Goal: Understand process/instructions: Learn how to perform a task or action

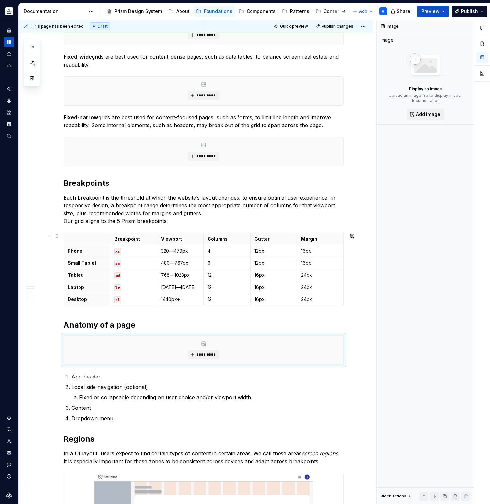
scroll to position [561, 0]
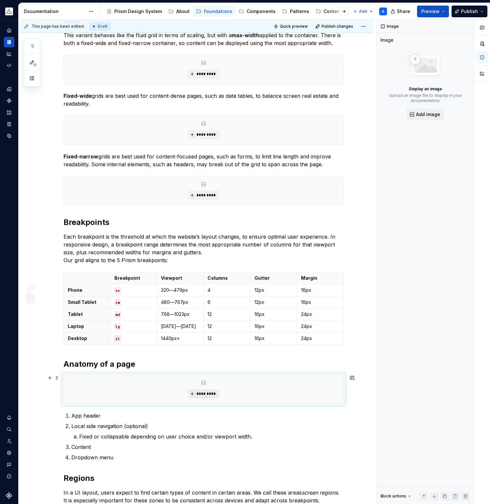
click at [200, 392] on span "*********" at bounding box center [206, 393] width 20 height 5
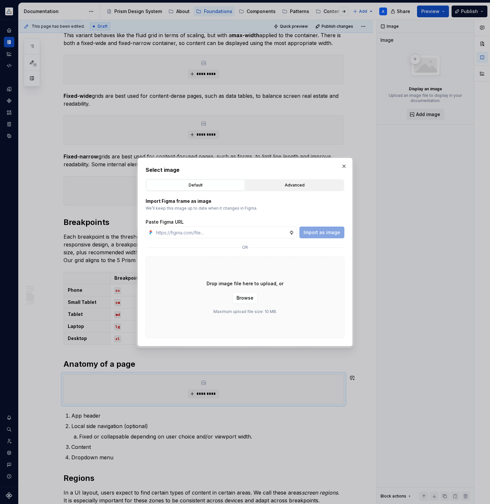
click at [283, 183] on div "Advanced" at bounding box center [295, 185] width 94 height 7
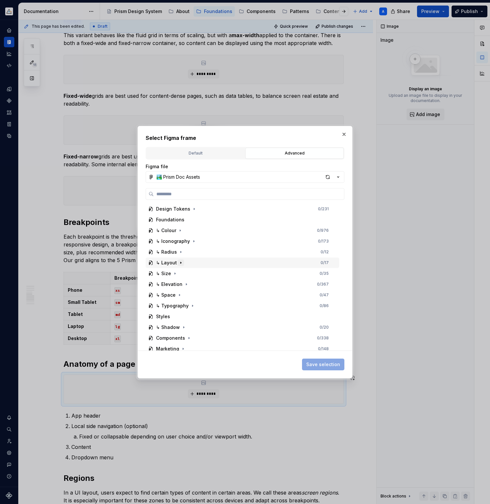
click at [181, 262] on icon "button" at bounding box center [180, 262] width 5 height 5
click at [182, 273] on icon "button" at bounding box center [181, 273] width 5 height 5
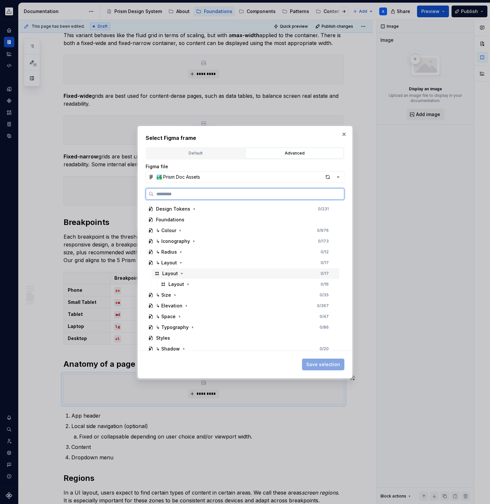
click at [170, 274] on div "Layout" at bounding box center [170, 273] width 16 height 7
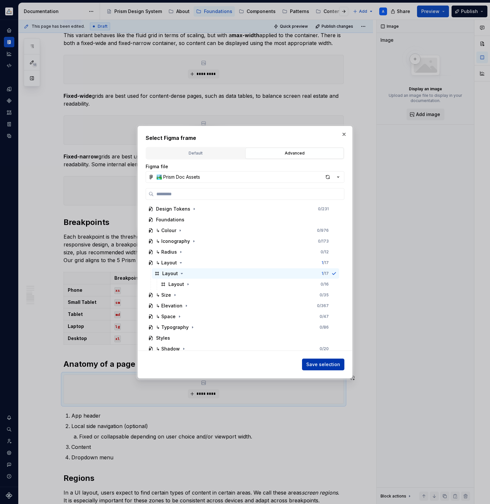
click at [312, 361] on span "Save selection" at bounding box center [323, 364] width 34 height 7
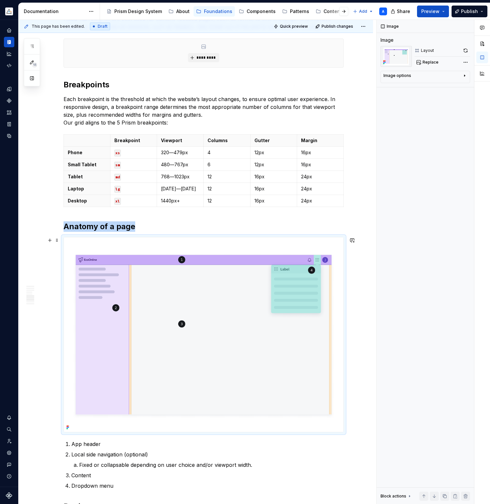
scroll to position [710, 0]
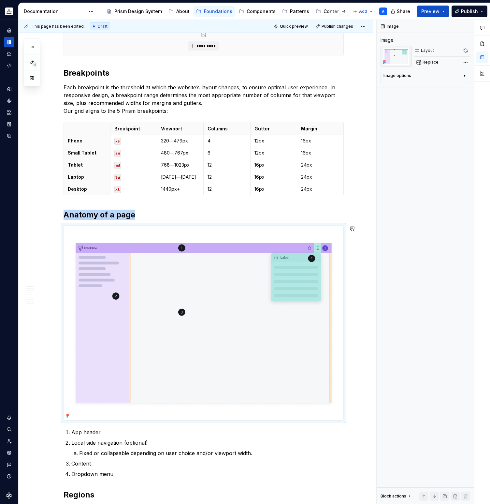
type textarea "*"
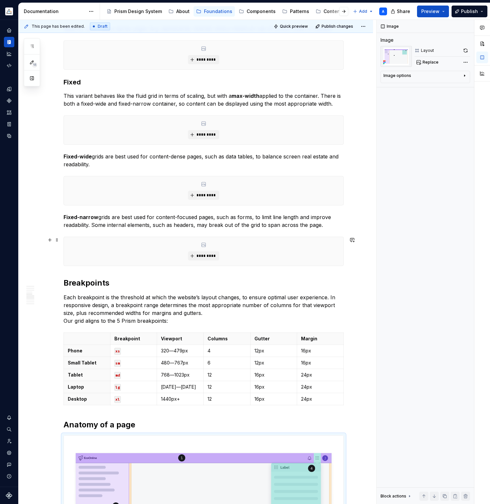
scroll to position [504, 0]
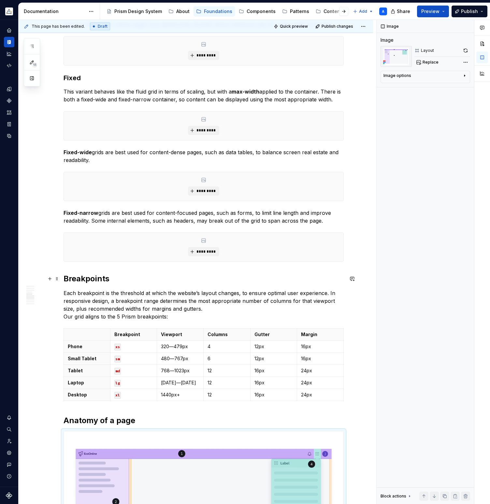
click at [94, 278] on h2 "Breakpoints" at bounding box center [204, 278] width 280 height 10
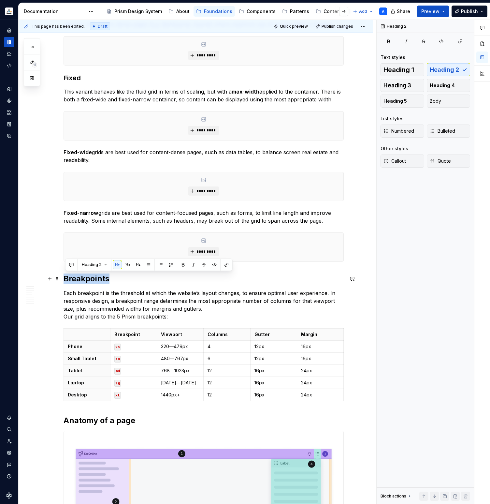
click at [94, 278] on h2 "Breakpoints" at bounding box center [204, 278] width 280 height 10
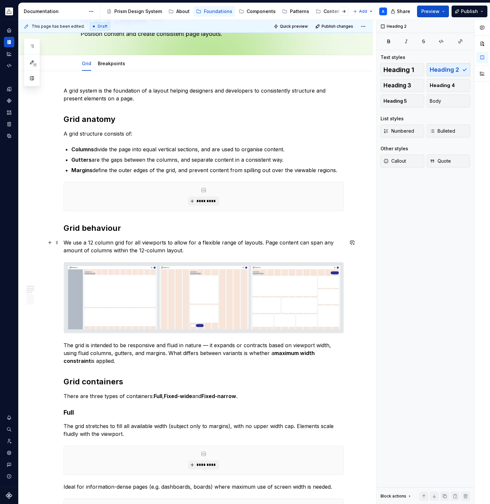
scroll to position [19, 0]
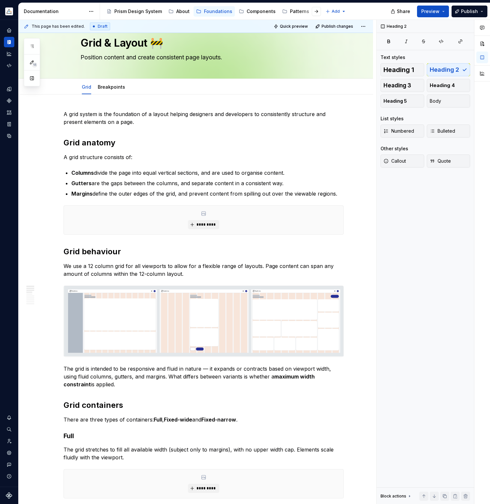
type textarea "*"
